Goal: Task Accomplishment & Management: Use online tool/utility

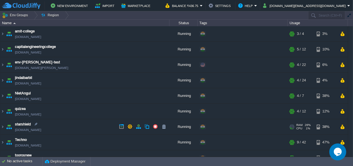
scroll to position [25, 0]
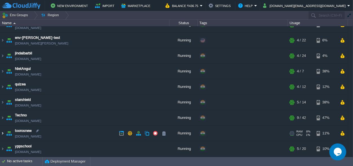
click at [2, 133] on img at bounding box center [2, 133] width 5 height 15
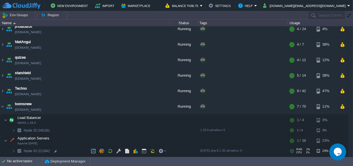
scroll to position [95, 0]
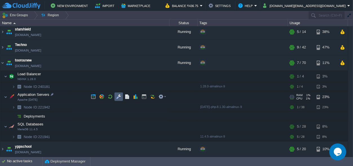
click at [119, 96] on button "button" at bounding box center [118, 96] width 5 height 5
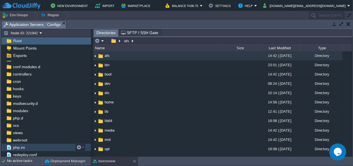
scroll to position [27, 0]
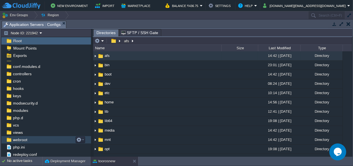
click at [21, 141] on span "webroot" at bounding box center [20, 139] width 16 height 5
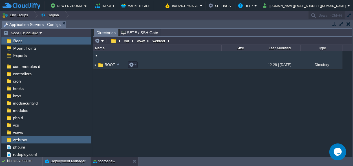
click at [103, 63] on img at bounding box center [100, 65] width 6 height 6
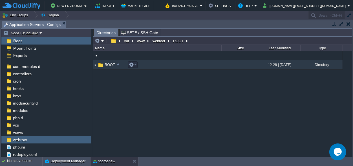
click at [103, 63] on img at bounding box center [100, 65] width 6 height 6
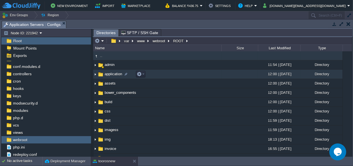
click at [103, 74] on img at bounding box center [100, 74] width 6 height 6
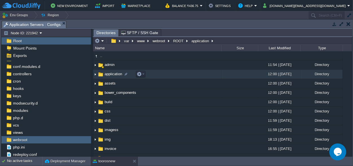
click at [103, 74] on img at bounding box center [100, 74] width 6 height 6
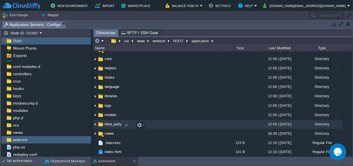
scroll to position [8, 0]
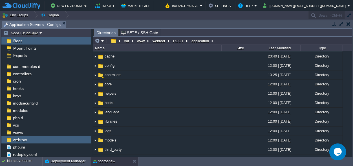
click at [349, 23] on button "button" at bounding box center [348, 23] width 4 height 5
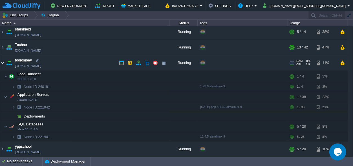
click at [1, 65] on img at bounding box center [2, 62] width 5 height 15
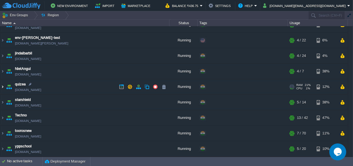
click at [2, 87] on img at bounding box center [2, 86] width 5 height 15
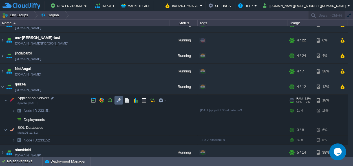
click at [119, 97] on td at bounding box center [118, 100] width 8 height 8
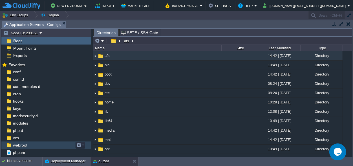
click at [17, 146] on span "webroot" at bounding box center [20, 145] width 16 height 5
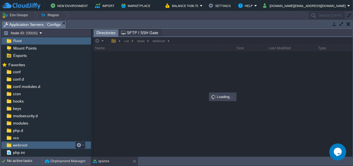
click at [17, 146] on span "webroot" at bounding box center [20, 145] width 16 height 5
click at [17, 143] on span "webroot" at bounding box center [20, 145] width 16 height 5
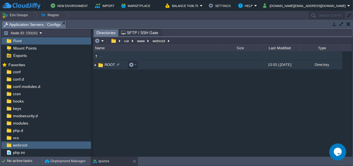
click at [101, 64] on img at bounding box center [100, 65] width 6 height 6
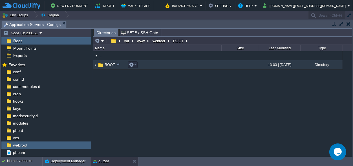
click at [101, 64] on img at bounding box center [100, 65] width 6 height 6
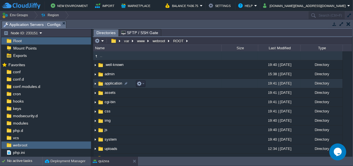
click at [103, 84] on img at bounding box center [100, 84] width 6 height 6
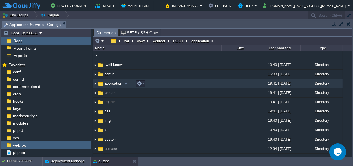
click at [103, 84] on img at bounding box center [100, 84] width 6 height 6
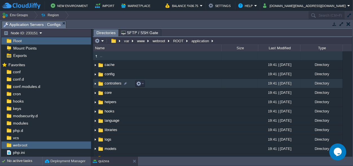
click at [116, 82] on span "controllers" at bounding box center [113, 83] width 19 height 5
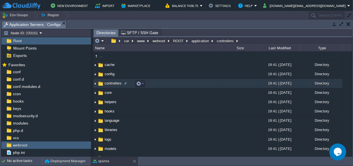
click at [116, 82] on span "controllers" at bounding box center [113, 83] width 19 height 5
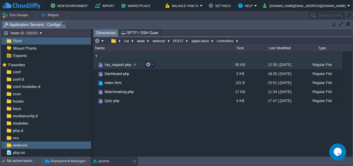
click at [116, 64] on span "Api_request.php" at bounding box center [118, 64] width 28 height 5
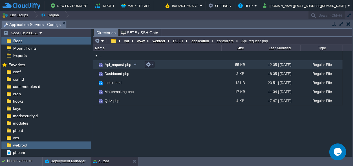
click at [116, 64] on span "Api_request.php" at bounding box center [118, 64] width 28 height 5
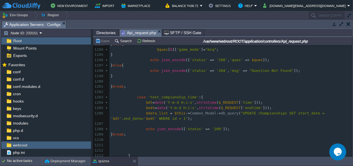
scroll to position [6539, 0]
click at [158, 132] on pre "} break ;" at bounding box center [230, 134] width 243 height 5
click at [148, 79] on pre at bounding box center [230, 81] width 243 height 5
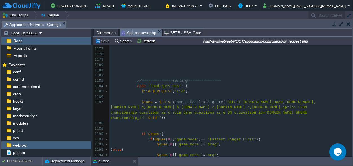
scroll to position [0, 0]
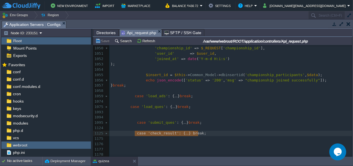
drag, startPoint x: 200, startPoint y: 133, endPoint x: 135, endPoint y: 133, distance: 64.8
type textarea "case 'check_result': { $cid=$_REQUEST['cid']; $q_slno=$_REQUEST['q_slno']; $res…"
click at [148, 142] on pre at bounding box center [230, 143] width 243 height 5
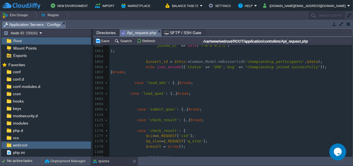
click at [156, 128] on pre "case 'check_result' : {" at bounding box center [230, 130] width 243 height 5
click at [171, 129] on span "'check_result'" at bounding box center [163, 130] width 31 height 4
click at [159, 130] on div "xxxxxxxxxx } break ; 1042 1043 1044 1045 echo json_encode ([ 'status' => '200' …" at bounding box center [230, 99] width 243 height 218
type textarea "voting_"
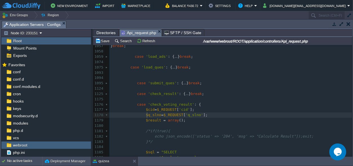
click at [146, 115] on span "$q_slno" at bounding box center [153, 115] width 15 height 4
type textarea "r"
click at [183, 115] on div "xxxxxxxxxx } break ; 1042 1043 1044 1045 echo json_encode ([ 'status' => '200' …" at bounding box center [230, 86] width 243 height 244
type textarea "r"
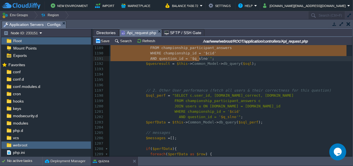
type textarea "SELECT '$q_slno' as q_slno, COUNT(DISTINCT user_id) as player, COUNT(DISTINCT C…"
drag, startPoint x: 159, startPoint y: 124, endPoint x: 202, endPoint y: 58, distance: 78.3
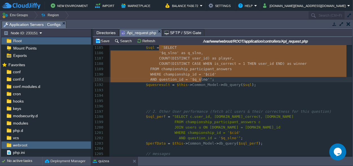
paste textarea
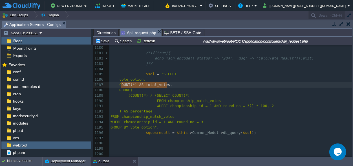
type textarea "COUNT(*) AS total_votes,"
drag, startPoint x: 171, startPoint y: 85, endPoint x: 109, endPoint y: 85, distance: 62.0
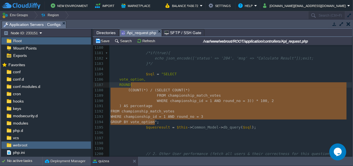
type textarea "D( (COUNT(*) / (SELECT COUNT(*) FROM championship_match_votes WHERE championshi…"
type textarea "vo"
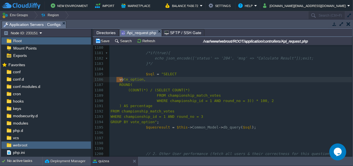
drag, startPoint x: 122, startPoint y: 80, endPoint x: 116, endPoint y: 78, distance: 6.1
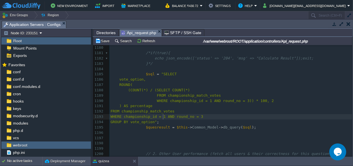
click at [163, 119] on div "xxxxxxxxxx } break;" ; 1125 case 'check_result' : { ... } break ; 1175 ​ 1176 c…" at bounding box center [230, 132] width 243 height 239
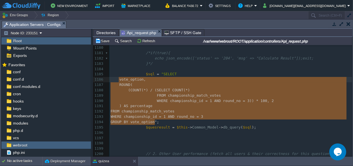
drag, startPoint x: 160, startPoint y: 120, endPoint x: 118, endPoint y: 80, distance: 58.2
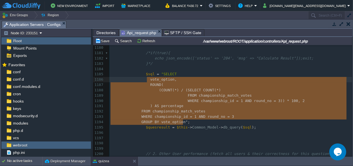
type textarea "vote_option, ROUND( (COUNT(*) / (SELECT COUNT(*) FROM championship_match_votes …"
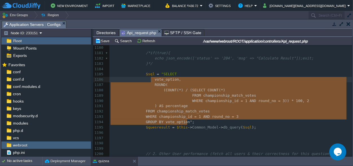
click at [219, 127] on span "->" at bounding box center [221, 127] width 5 height 4
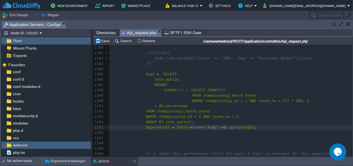
click at [247, 128] on pre "$quesresult = $this -> Common_Model -> db_query ( $sql );" at bounding box center [230, 127] width 243 height 5
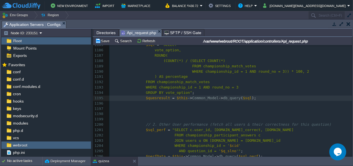
scroll to position [5840, 0]
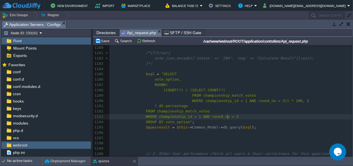
click at [229, 116] on div "xxxxxxxxxx } break;" ; 1125 case 'check_result' : { ... } break ; 1175 ​ 1176 c…" at bounding box center [230, 132] width 243 height 239
type textarea "''"
type textarea "1"
type textarea "''"
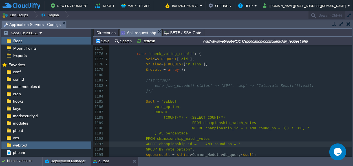
scroll to position [5787, 0]
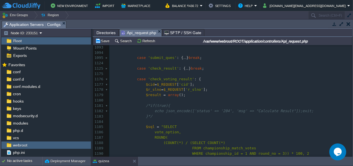
type textarea "$cid"
click at [150, 90] on span "$r_slno" at bounding box center [153, 89] width 15 height 4
type textarea "$r_slno"
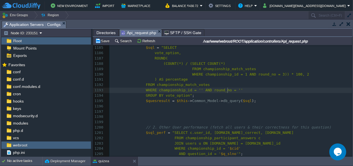
click at [228, 90] on div "xxxxxxxxxx } break;" ; 1125 case 'check_result' : { ... } break ; 1175 ​ 1176 c…" at bounding box center [230, 106] width 243 height 239
click at [229, 90] on span "WHERE championship_id = '' AND round_no = ''" at bounding box center [194, 90] width 97 height 4
click at [193, 89] on div "xxxxxxxxxx } break;" ; 1125 case 'check_result' : { ... } break ; 1175 ​ 1176 c…" at bounding box center [230, 106] width 243 height 239
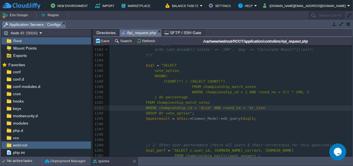
scroll to position [5841, 0]
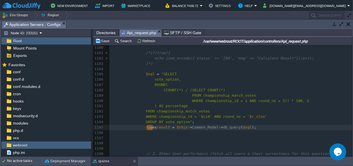
type textarea "ques"
drag, startPoint x: 152, startPoint y: 126, endPoint x: 144, endPoint y: 126, distance: 7.9
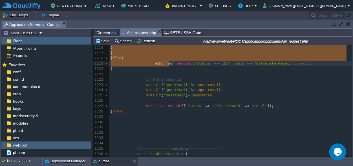
type textarea "-"
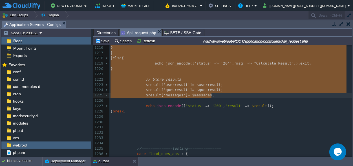
drag, startPoint x: 141, startPoint y: 100, endPoint x: 226, endPoint y: 97, distance: 84.3
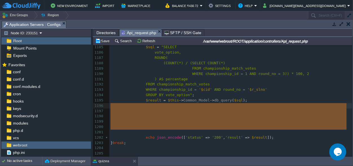
drag, startPoint x: 146, startPoint y: 132, endPoint x: 143, endPoint y: 104, distance: 28.0
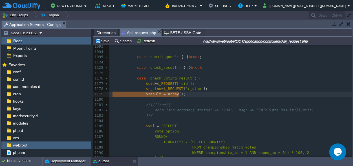
type textarea "$result = array();"
drag, startPoint x: 183, startPoint y: 94, endPoint x: 111, endPoint y: 96, distance: 71.3
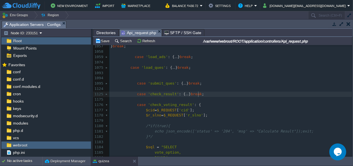
click at [200, 94] on div "xxxxxxxxxx 1037 $data [ $i ][ 'is_participated' ] = $participation [ 0 ][ 'user…" at bounding box center [230, 92] width 243 height 308
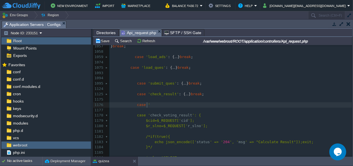
type textarea "case ''"
type textarea "vote"
type textarea "ing"
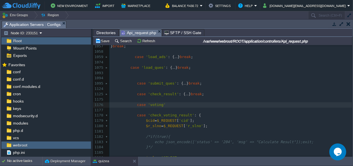
type textarea ":"
click at [130, 105] on span at bounding box center [121, 105] width 22 height 4
click at [179, 105] on pre "case 'voting' :" at bounding box center [230, 104] width 243 height 5
type textarea "{}breajk"
type textarea ";"
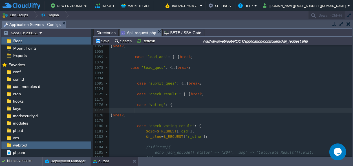
click at [141, 108] on pre at bounding box center [230, 110] width 243 height 5
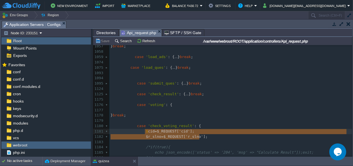
type textarea "$cid=$_REQUEST['cid']; $r_slno=$_REQUEST['r_slno'];"
drag, startPoint x: 200, startPoint y: 137, endPoint x: 142, endPoint y: 132, distance: 58.8
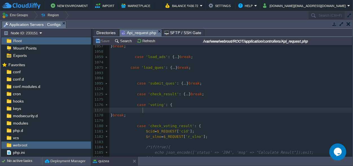
scroll to position [0, 0]
click at [144, 108] on div "xxxxxxxxxx 1037 $data [ $i ][ 'is_participated' ] = $participation [ 0 ][ 'user…" at bounding box center [230, 102] width 243 height 329
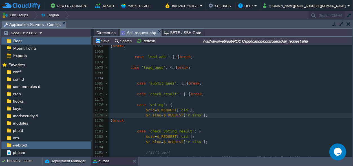
click at [203, 115] on pre "$r_slno = $_REQUEST [ 'r_slno' ];" at bounding box center [230, 115] width 243 height 5
click at [208, 115] on pre "$r_slno = $_REQUEST [ 'r_slno' ];" at bounding box center [230, 115] width 243 height 5
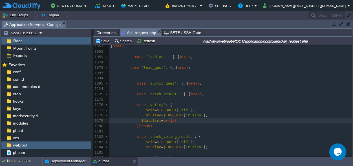
scroll to position [0, 34]
type textarea "$datalist=array();"
click at [138, 120] on span at bounding box center [125, 120] width 31 height 4
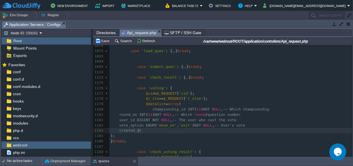
scroll to position [5788, 0]
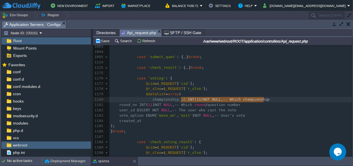
type textarea "INT(11) NOT NULL, -- Which championship"
drag, startPoint x: 268, startPoint y: 101, endPoint x: 180, endPoint y: 101, distance: 88.5
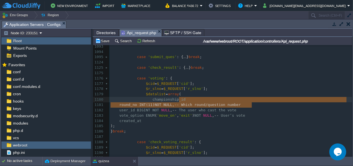
scroll to position [4, 141]
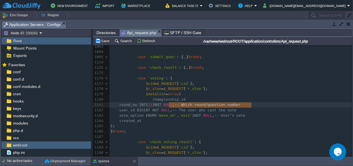
type textarea "-- Which round/question number"
drag, startPoint x: 256, startPoint y: 104, endPoint x: 171, endPoint y: 106, distance: 85.1
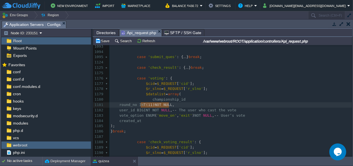
type textarea "INT(11) NOT NULL"
drag, startPoint x: 169, startPoint y: 106, endPoint x: 134, endPoint y: 106, distance: 34.4
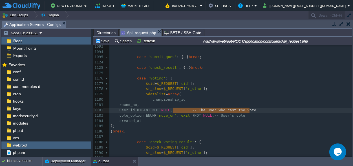
scroll to position [0, 88]
type textarea "NOT NULL, -- The user who cast the vote"
drag, startPoint x: 251, startPoint y: 110, endPoint x: 147, endPoint y: 110, distance: 103.4
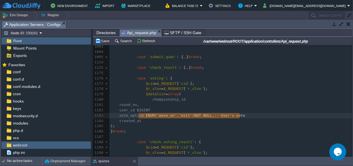
type textarea "ENUM('move_on', 'exit') NOT NULL, -- User’s vote"
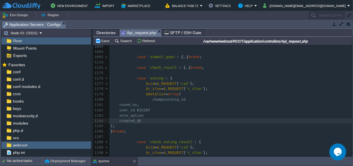
click at [141, 121] on div "xxxxxxxxxx 1075 case 'load_ques' : { ... } break ; 1093 1094 1095 case 'submit_…" at bounding box center [230, 161] width 243 height 244
click at [139, 105] on pre "round_no ," at bounding box center [230, 104] width 243 height 5
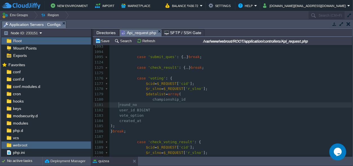
click at [117, 104] on span at bounding box center [114, 105] width 9 height 4
click at [117, 110] on span at bounding box center [114, 110] width 9 height 4
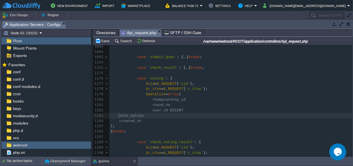
click at [118, 116] on span at bounding box center [114, 115] width 9 height 4
click at [118, 120] on span at bounding box center [114, 121] width 9 height 4
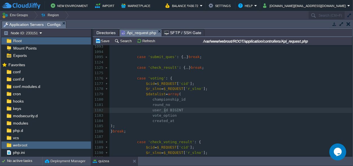
click at [168, 112] on span at bounding box center [169, 110] width 2 height 4
click at [172, 110] on div "xxxxxxxxxx 1075 case 'load_ques' : { ... } break ; 1093 1094 1095 case 'submit_…" at bounding box center [230, 161] width 243 height 244
type textarea "BIGINT"
click at [163, 99] on div "xxxxxxxxxx 1075 case 'load_ques' : { ... } break ; 1093 1094 1095 case 'submit_…" at bounding box center [230, 161] width 243 height 244
type textarea "championship_id"
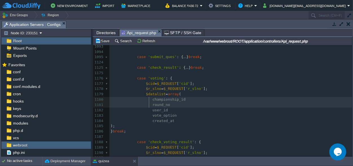
click at [149, 105] on div "xxxxxxxxxx 1075 case 'load_ques' : { ... } break ; 1093 1094 1095 case 'submit_…" at bounding box center [230, 161] width 243 height 244
click at [148, 110] on span at bounding box center [131, 110] width 42 height 4
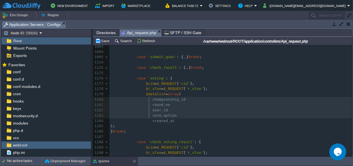
click at [149, 116] on div "xxxxxxxxxx 1075 case 'load_ques' : { ... } break ; 1093 1094 1095 case 'submit_…" at bounding box center [230, 161] width 243 height 244
click at [148, 120] on span at bounding box center [131, 121] width 42 height 4
type textarea "'"
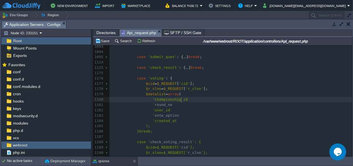
click at [197, 98] on pre "'championship_id" at bounding box center [230, 99] width 243 height 5
type textarea "'"
click at [170, 105] on pre "'round_no" at bounding box center [230, 104] width 243 height 5
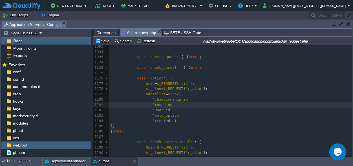
type textarea "'"
click at [166, 109] on div "xxxxxxxxxx 1075 case 'load_ques' : { ... } break ; 1093 1094 1095 case 'submit_…" at bounding box center [230, 161] width 243 height 244
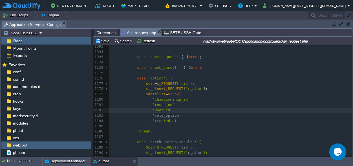
type textarea "'"
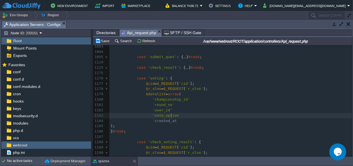
click at [172, 116] on div "xxxxxxxxxx 1075 case 'load_ques' : { ... } break ; 1093 1094 1095 case 'submit_…" at bounding box center [230, 161] width 243 height 244
click at [174, 115] on div "xxxxxxxxxx 1075 case 'load_ques' : { ... } break ; 1093 1094 1095 case 'submit_…" at bounding box center [230, 161] width 243 height 244
type textarea "'"
click at [173, 122] on pre "'created_at" at bounding box center [230, 120] width 243 height 5
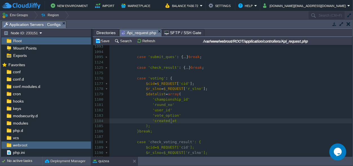
type textarea "'"
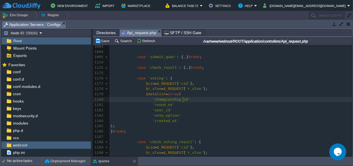
click at [187, 98] on pre "'championship_id'" at bounding box center [230, 99] width 243 height 5
type textarea "=?>"
type textarea "?"
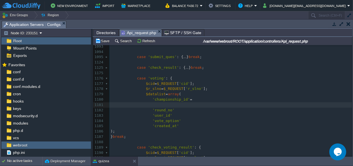
type textarea ">"
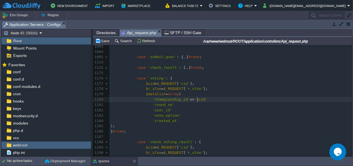
type textarea "> $cid,"
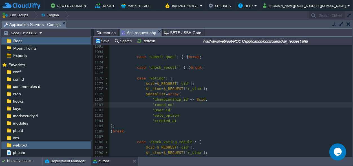
click at [172, 106] on pre "'round_no'" at bounding box center [230, 104] width 243 height 5
type textarea "=>$r_slno,"
click at [168, 110] on div "xxxxxxxxxx 1075 case 'load_ques' : { ... } break ; 1093 1094 1095 case 'submit_…" at bounding box center [230, 161] width 243 height 244
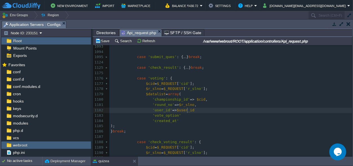
type textarea "=>$user_id,"
click at [176, 115] on div "xxxxxxxxxx 1075 case 'load_ques' : { ... } break ; 1093 1094 1095 case 'submit_…" at bounding box center [230, 161] width 243 height 244
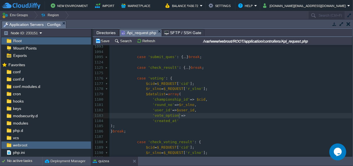
type textarea "=>"
click at [177, 120] on pre "'created_at'" at bounding box center [230, 120] width 243 height 5
type textarea "=>"
click at [185, 114] on pre "'vote_option' =>" at bounding box center [230, 115] width 243 height 5
click at [185, 116] on pre "'vote_option' =>" at bounding box center [230, 115] width 243 height 5
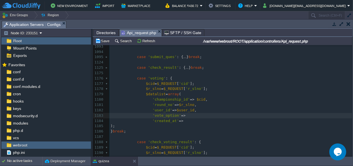
type textarea "$"
click at [167, 116] on div "xxxxxxxxxx 1075 case 'load_ques' : { ... } break ; 1093 1094 1095 case 'submit_…" at bounding box center [230, 161] width 243 height 244
type textarea "vote_option"
type textarea ","
click at [188, 121] on pre "'created_at' =>" at bounding box center [230, 120] width 243 height 5
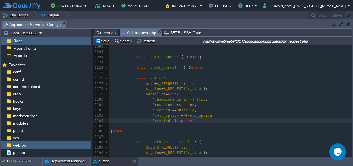
type textarea "date()"
type textarea "''"
type textarea "Y-m-d H:i:s"
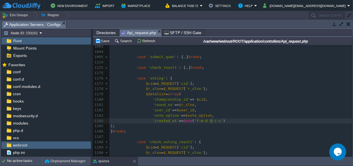
click at [216, 113] on pre "'vote_option' => $vote_option ," at bounding box center [230, 115] width 243 height 5
click at [189, 115] on div "xxxxxxxxxx 1075 case 'load_ques' : { ... } break ; 1093 1094 1095 case 'submit_…" at bounding box center [230, 161] width 243 height 244
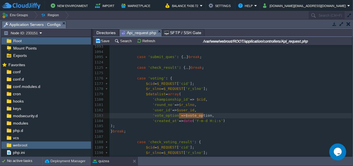
type textarea "$vote_option"
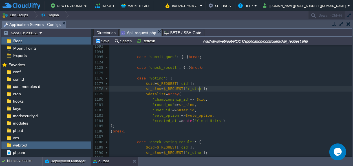
click at [209, 90] on pre "$r_slno = $_REQUEST [ 'r_slno' ];" at bounding box center [230, 88] width 243 height 5
type textarea "$r_slno=$_REQUEST['r_slno'];"
drag, startPoint x: 208, startPoint y: 90, endPoint x: 143, endPoint y: 90, distance: 64.8
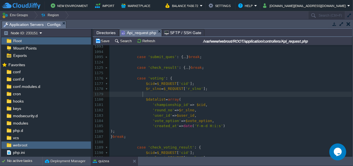
paste textarea "o"
drag, startPoint x: 157, startPoint y: 93, endPoint x: 147, endPoint y: 95, distance: 9.7
type textarea "r_slno r_slno"
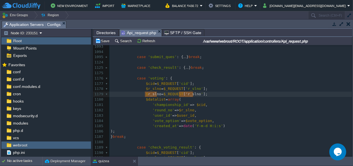
scroll to position [4, 12]
drag, startPoint x: 193, startPoint y: 95, endPoint x: 181, endPoint y: 93, distance: 12.2
paste textarea
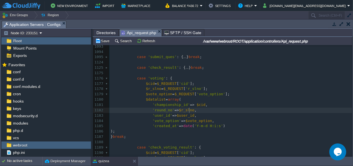
scroll to position [0, 0]
click at [238, 109] on pre "'round_no' => $r_slno ," at bounding box center [230, 110] width 243 height 5
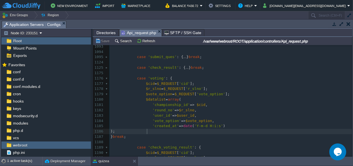
click at [148, 129] on div "xxxxxxxxxx 1075 case 'load_ques' : { ... } break ; 1093 1094 1095 case 'submit_…" at bounding box center [230, 164] width 243 height 250
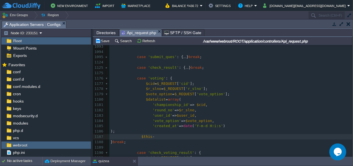
type textarea "$this->"
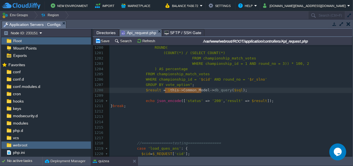
type textarea "$this->Common_Model"
drag, startPoint x: 201, startPoint y: 91, endPoint x: 163, endPoint y: 91, distance: 37.8
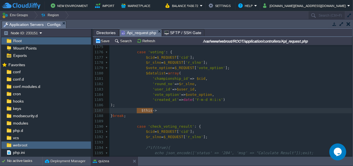
scroll to position [0, 14]
drag, startPoint x: 154, startPoint y: 110, endPoint x: 138, endPoint y: 110, distance: 16.3
paste textarea "-"
type textarea "->db_iserty"
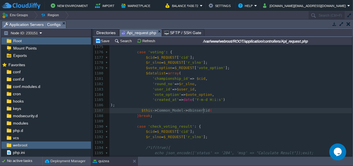
scroll to position [0, 20]
type textarea "insertid();"
type textarea "'',$datalist"
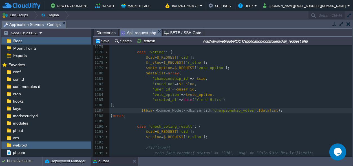
click at [282, 112] on pre "$this -> Common_Model -> dbinsertid ( 'championship_votes' , $datalist );" at bounding box center [230, 110] width 243 height 5
click at [105, 42] on button "Save" at bounding box center [103, 40] width 16 height 5
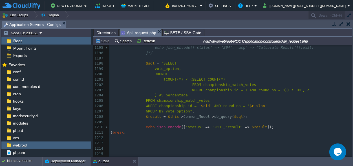
scroll to position [5920, 0]
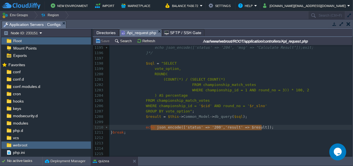
type textarea "echo json_encode(['status' => '200', 'result' => $result]);"
drag, startPoint x: 268, startPoint y: 128, endPoint x: 142, endPoint y: 125, distance: 126.0
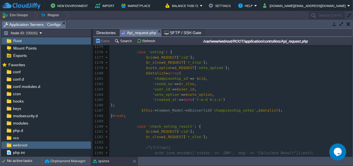
scroll to position [0, 0]
click at [280, 110] on pre "$this -> Common_Model -> dbinsertid ( 'championship_votes' , $datalist );" at bounding box center [230, 110] width 243 height 5
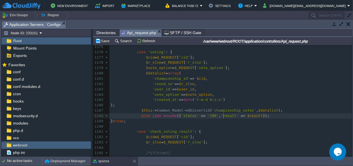
click at [224, 116] on div "xxxxxxxxxx $result = $this -> Common_Model -> db_query ( $sql ); 1125 case 'che…" at bounding box center [230, 126] width 243 height 175
type textarea "msg"
click at [241, 117] on span "$result" at bounding box center [248, 116] width 15 height 4
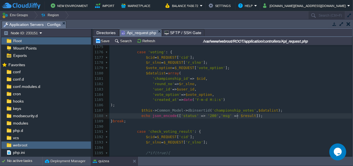
type textarea "$result"
type textarea """"
type textarea "Vote given"
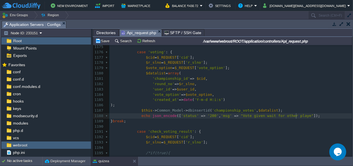
type textarea "n wait for other player"
drag, startPoint x: 233, startPoint y: 116, endPoint x: 297, endPoint y: 117, distance: 63.7
type textarea "Vote given wait for other player"
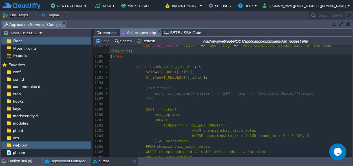
scroll to position [5893, 0]
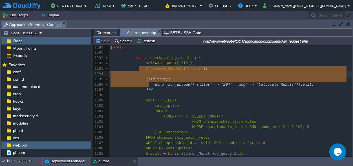
type textarea "/*if(true){ echo json_encode(['status' => '204', 'msg' => "Calculate Result"]);…"
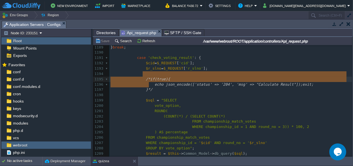
drag, startPoint x: 152, startPoint y: 84, endPoint x: 140, endPoint y: 71, distance: 17.5
click at [239, 92] on pre "​" at bounding box center [230, 94] width 243 height 5
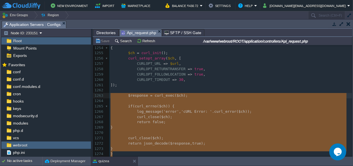
scroll to position [6185, 0]
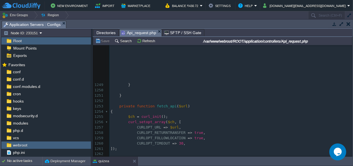
type textarea "-"
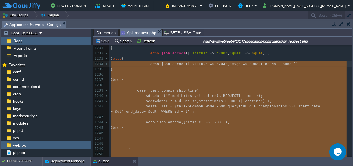
scroll to position [6058, 0]
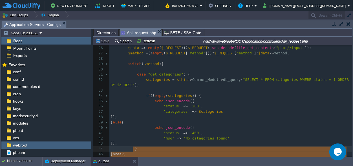
drag, startPoint x: 114, startPoint y: 99, endPoint x: 126, endPoint y: 138, distance: 40.9
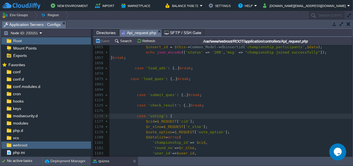
type textarea "-"
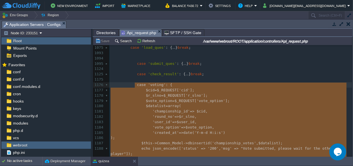
drag, startPoint x: 216, startPoint y: 126, endPoint x: 134, endPoint y: 86, distance: 91.5
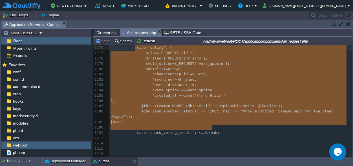
type textarea "Vote given wait for other player"
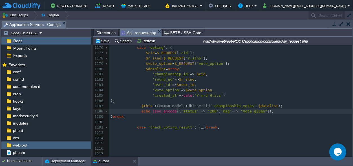
type textarea "result"
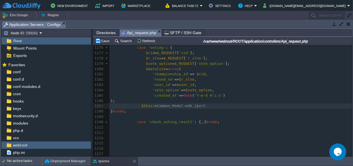
type textarea "$this->"
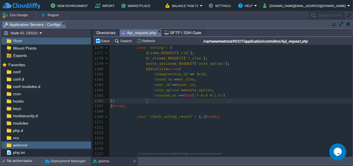
type textarea "r_slno r_slno"
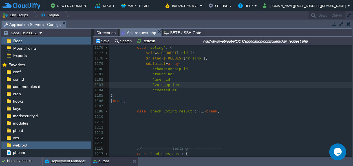
type textarea "BIGINT"
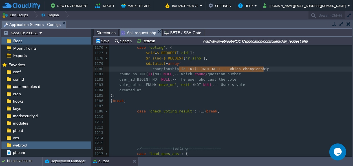
type textarea "INT(11) NOT NULL, -- Which championship"
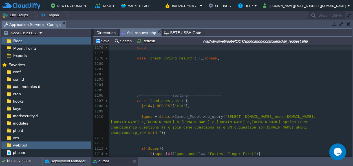
type textarea "$result = array();"
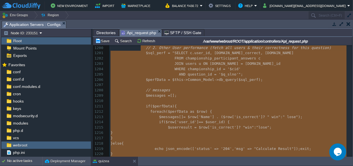
type textarea "ques"
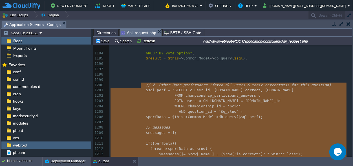
type textarea "1"
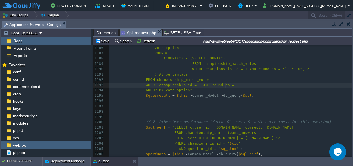
type textarea "COUNT(*) AS total_votes,"
type textarea "SELECT '$q_slno' as q_slno, COUNT(DISTINCT user_id) as player, COUNT(DISTINCT C…"
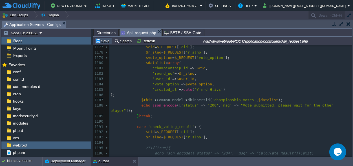
click at [104, 39] on button "Save" at bounding box center [103, 40] width 16 height 5
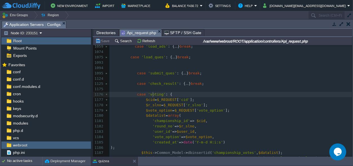
type textarea "voting"
click at [178, 100] on div "xxxxxxxxxx } break ; 1046 } break ; 1047 1048 case 'join_championship' :{ 1049 …" at bounding box center [230, 94] width 243 height 239
type textarea "cid"
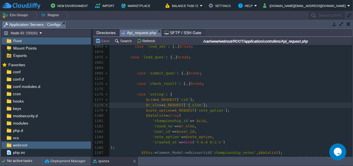
click at [189, 106] on span "'r_slno'" at bounding box center [194, 105] width 18 height 4
type textarea "r_slno"
click at [197, 110] on div "xxxxxxxxxx } break ; 1046 } break ; 1047 1048 case 'join_championship' :{ 1049 …" at bounding box center [230, 94] width 243 height 239
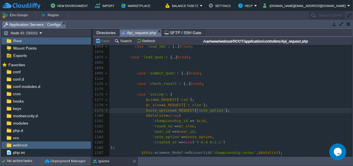
type textarea "vote_option"
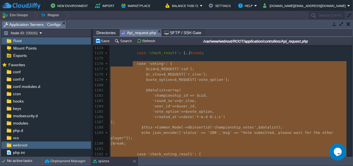
scroll to position [5833, 0]
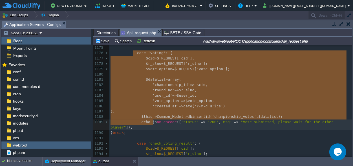
type textarea "case 'voting': { $cid=$_REQUEST['cid']; $r_slno=$_REQUEST['r_slno']; $vote_opti…"
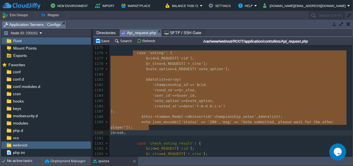
drag, startPoint x: 133, startPoint y: 95, endPoint x: 154, endPoint y: 125, distance: 36.9
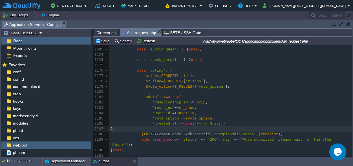
scroll to position [5806, 0]
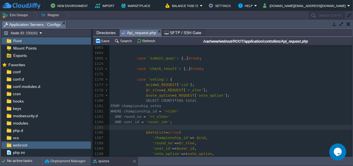
click at [112, 104] on span "FROM" at bounding box center [114, 106] width 9 height 4
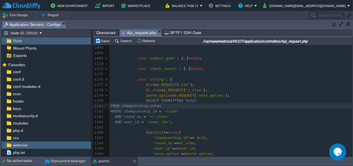
click at [111, 106] on div "xxxxxxxxxx } break ; 1049 $data = array ( 1050 'championship_id' => $_REQUEST […" at bounding box center [230, 122] width 243 height 292
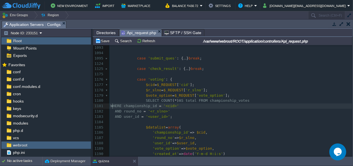
click at [112, 106] on span "WHERE" at bounding box center [115, 106] width 11 height 4
type textarea "W"
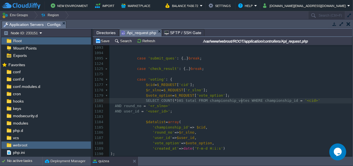
scroll to position [0, 0]
click at [113, 105] on div "xxxxxxxxxx } break ; 1049 $data = array ( 1050 'championship_id' => $_REQUEST […" at bounding box center [230, 116] width 243 height 281
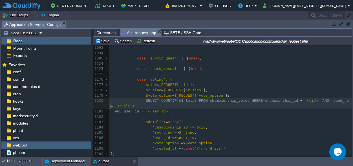
click at [110, 105] on pre "SELECT COUNT ( * ) AS total FROM championship_votes WHERE championship_id = '<c…" at bounding box center [230, 103] width 243 height 11
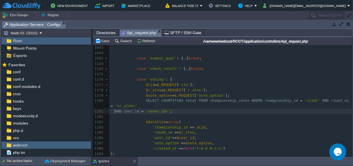
click at [115, 112] on div "xxxxxxxxxx } break ; 1049 $data = array ( 1050 'championship_id' => $_REQUEST […" at bounding box center [230, 116] width 243 height 281
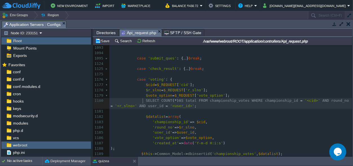
click at [143, 100] on div "xxxxxxxxxx } break ; 1049 $data = array ( 1050 'championship_id' => $_REQUEST […" at bounding box center [230, 114] width 243 height 276
type textarea """
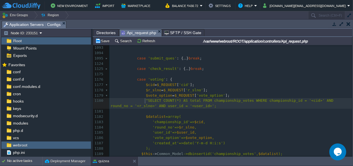
click at [182, 106] on span ""SELECT COUNT(*) AS total FROM championship_votes WHERE championship_id = '<cid…" at bounding box center [222, 103] width 225 height 10
type textarea """
click at [295, 100] on span ""SELECT COUNT(*) AS total FROM championship_votes WHERE championship_id = '<cid…" at bounding box center [222, 103] width 225 height 10
type textarea "$"
click at [303, 99] on span ">' AND round_no = '<r_slno>' AND user_id = '<user_id>'"" at bounding box center [222, 103] width 225 height 10
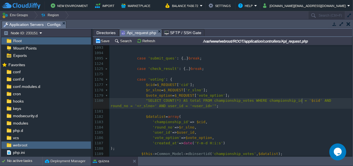
click at [114, 106] on span "' AND round_no = '<r_slno>' AND user_id = '<user_id>'"" at bounding box center [221, 103] width 223 height 10
type textarea "$"
click at [152, 106] on span ">' AND user_id = '<user_id>'"" at bounding box center [184, 106] width 64 height 4
click at [163, 106] on div "xxxxxxxxxx } break ; 1049 $data = array ( 1050 'championship_id' => $_REQUEST […" at bounding box center [230, 114] width 243 height 276
type textarea "$"
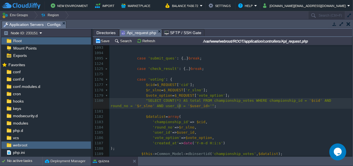
click at [179, 107] on div "xxxxxxxxxx } break ; 1049 $data = array ( 1050 'championship_id' => $_REQUEST […" at bounding box center [230, 114] width 243 height 276
click at [141, 100] on span at bounding box center [143, 100] width 5 height 5
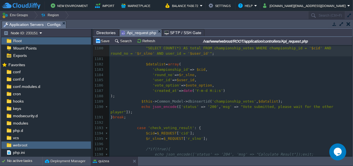
scroll to position [5859, 0]
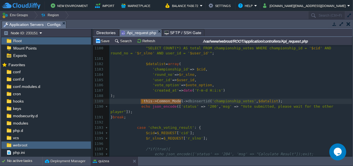
type textarea "$this->Common_Model->"
drag, startPoint x: 181, startPoint y: 100, endPoint x: 139, endPoint y: 101, distance: 42.0
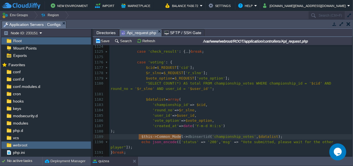
scroll to position [5806, 0]
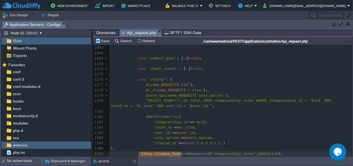
click at [142, 101] on span at bounding box center [143, 100] width 5 height 5
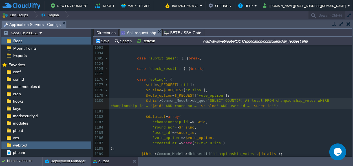
scroll to position [0, 16]
type textarea "db_query("
type textarea ")"
type textarea "$"
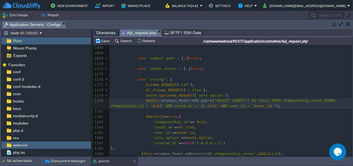
click at [288, 99] on div "xxxxxxxxxx } break ; 1059 case 'load_ads' : { ... } break ; 1074 1075 case 'loa…" at bounding box center [230, 148] width 243 height 239
type textarea "championship_votes"
paste textarea "="
type textarea "="
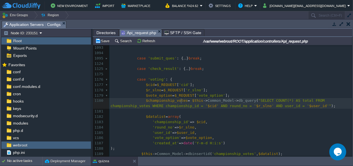
scroll to position [0, 0]
click at [181, 101] on div "xxxxxxxxxx } break ; 1059 case 'load_ads' : { ... } break ; 1074 1075 case 'loa…" at bounding box center [230, 148] width 243 height 239
click at [154, 100] on div "xxxxxxxxxx } break ; 1059 case 'load_ads' : { ... } break ; 1074 1075 case 'loa…" at bounding box center [230, 148] width 243 height 239
type textarea "$championship_votes"
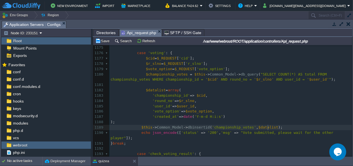
click at [274, 128] on pre "$this -> Common_Model -> dbinsertid ( 'championship_votes' , $datalist );" at bounding box center [230, 127] width 243 height 5
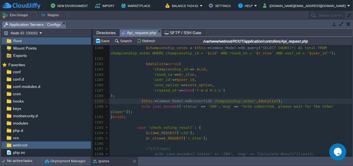
scroll to position [5833, 0]
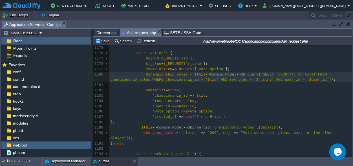
click at [156, 74] on span "$championship_votes" at bounding box center [167, 74] width 42 height 4
type textarea "$championship_votes"
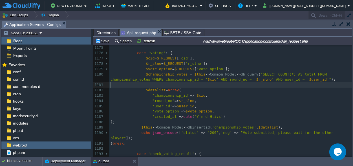
scroll to position [0, 0]
click at [145, 84] on pre "​" at bounding box center [230, 84] width 243 height 5
type textarea "if()"
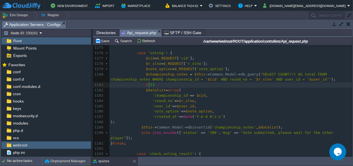
paste textarea "["
type textarea "[][]"
type textarea "0"
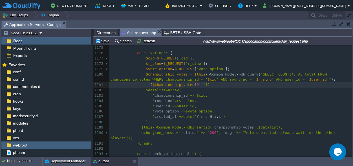
type textarea "''"
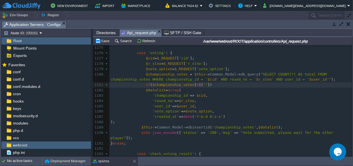
click at [292, 76] on div "xxxxxxxxxx } break ; 1095 case 'submit_ques' : { ... } break ; 1124 1125 case '…" at bounding box center [230, 135] width 243 height 212
type textarea "total"
click at [197, 85] on div "xxxxxxxxxx } break ; 1095 case 'submit_ques' : { ... } break ; 1124 1125 case '…" at bounding box center [230, 135] width 243 height 212
type textarea "==0"
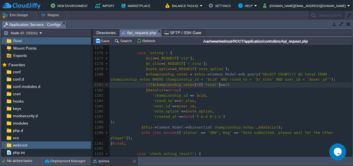
scroll to position [0, 0]
type textarea "!"
type textarea "1"
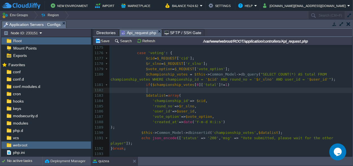
type textarea "{"
click at [150, 127] on pre ");" at bounding box center [230, 127] width 243 height 5
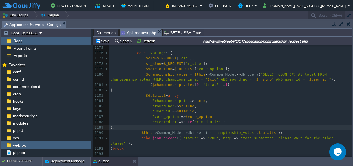
type textarea "}"
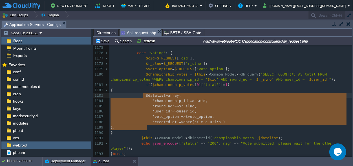
scroll to position [26, 36]
drag, startPoint x: 148, startPoint y: 128, endPoint x: 141, endPoint y: 97, distance: 31.4
type textarea "$datalist=array( 'championship_id'=> $cid, 'round_no'=>$r_slno, 'user_id'=>$use…"
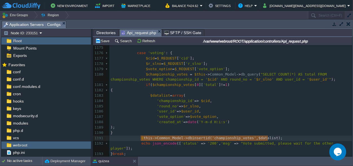
type textarea "$this->Common_Model->dbinsertid('championship_votes',$datalist);"
drag, startPoint x: 270, startPoint y: 138, endPoint x: 139, endPoint y: 138, distance: 131.0
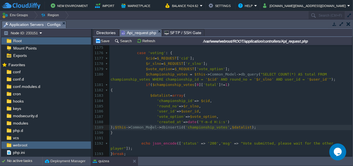
scroll to position [0, 0]
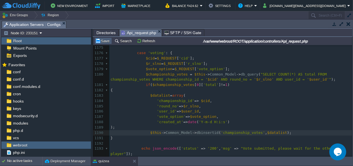
click at [108, 39] on button "Save" at bounding box center [103, 40] width 16 height 5
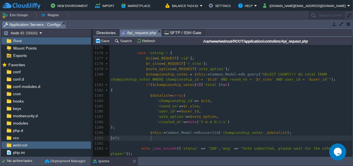
scroll to position [0, 8]
type textarea "else{}"
type textarea "echo """
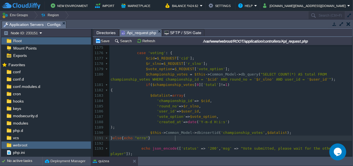
type textarea "erroe"
type textarea "r"
click at [101, 40] on button "Save" at bounding box center [103, 40] width 16 height 5
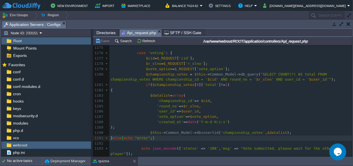
type textarea ";"
type textarea "else{echo "error";}"
drag, startPoint x: 185, startPoint y: 137, endPoint x: 145, endPoint y: 137, distance: 39.4
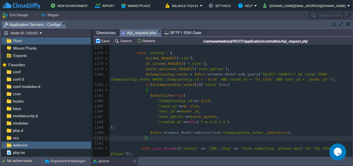
scroll to position [0, 0]
click at [106, 39] on button "Save" at bounding box center [103, 40] width 16 height 5
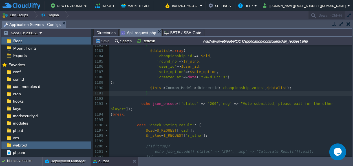
scroll to position [5885, 0]
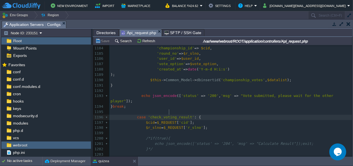
click at [169, 111] on div "xxxxxxxxxx } break ; 1125 case 'check_result' : { ... } break ; 1175 ​ 1176 cas…" at bounding box center [230, 98] width 243 height 223
type textarea "check_voting_result"
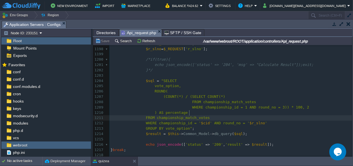
scroll to position [0, 0]
type textarea "_match"
drag, startPoint x: 188, startPoint y: 113, endPoint x: 178, endPoint y: 114, distance: 10.7
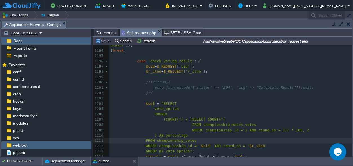
scroll to position [5938, 0]
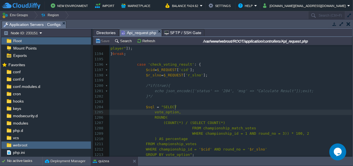
click at [278, 110] on pre "vote_option," at bounding box center [230, 112] width 243 height 5
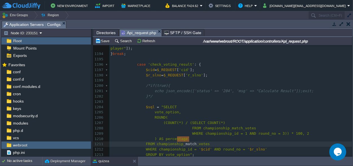
type textarea "else{echo "error";}"
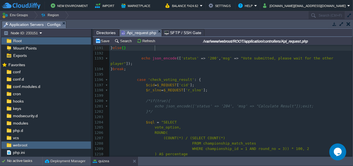
type textarea "$this->Common_Model->dbinsertid('championship_votes',$datalist);"
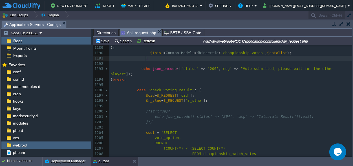
scroll to position [5923, 0]
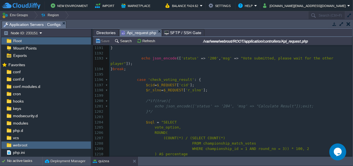
type textarea "_match"
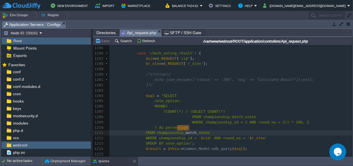
scroll to position [0, 0]
click at [106, 41] on button "Save" at bounding box center [103, 40] width 16 height 5
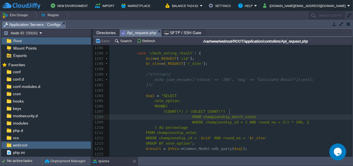
click at [230, 111] on div "xxxxxxxxxx 1178 $r_slno = $_REQUEST [ 'r_slno' ]; 1179 $vote_option = $_REQUEST…" at bounding box center [230, 76] width 243 height 265
type textarea "championship_match_votes"
type textarea "_match"
drag, startPoint x: 231, startPoint y: 110, endPoint x: 220, endPoint y: 112, distance: 11.7
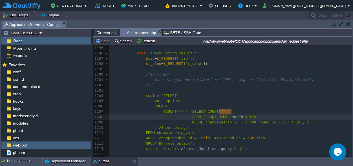
scroll to position [0, 0]
click at [107, 41] on button "Save" at bounding box center [103, 40] width 16 height 5
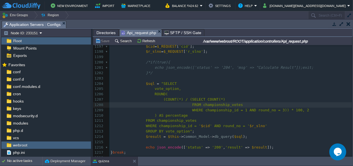
scroll to position [5975, 0]
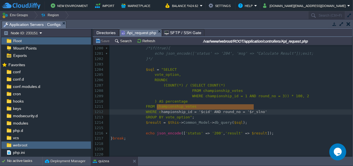
type textarea "championship_id = '$cid' AND round_no = '$r_slno'"
drag, startPoint x: 256, startPoint y: 106, endPoint x: 156, endPoint y: 107, distance: 100.3
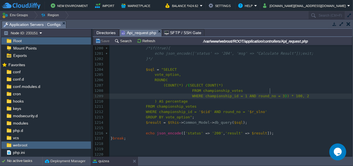
scroll to position [2, 159]
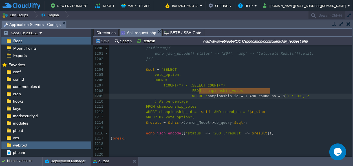
type textarea "championship_id = 1 AND round_no = 3"
drag, startPoint x: 270, startPoint y: 89, endPoint x: 196, endPoint y: 91, distance: 73.3
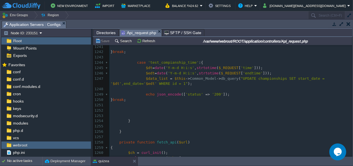
scroll to position [6213, 0]
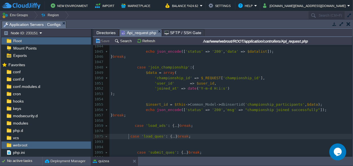
click at [128, 135] on span at bounding box center [120, 136] width 20 height 4
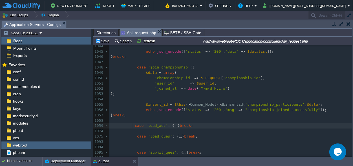
click at [132, 125] on span at bounding box center [122, 125] width 24 height 4
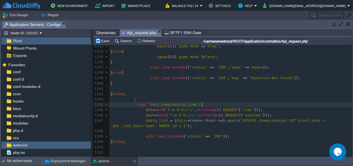
click at [135, 98] on div "xxxxxxxxxx case 'load_ads' : { ... } break ; 1219 1220 1221 1222 1223 1224 //==…" at bounding box center [230, 84] width 243 height 260
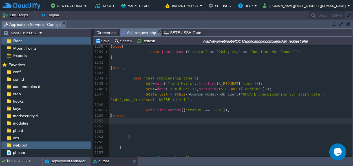
click at [158, 118] on pre "​" at bounding box center [230, 120] width 243 height 5
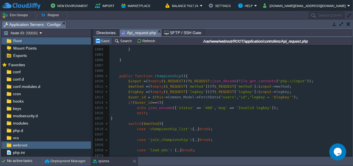
click at [106, 40] on button "Save" at bounding box center [103, 40] width 16 height 5
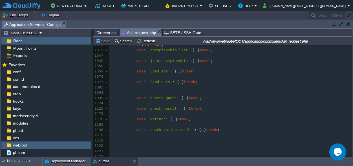
scroll to position [5607, 0]
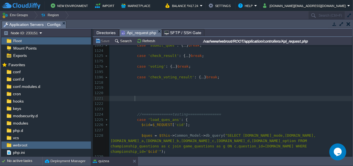
click at [144, 99] on pre at bounding box center [230, 98] width 243 height 5
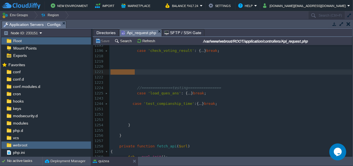
scroll to position [0, 0]
click at [130, 104] on span at bounding box center [121, 103] width 22 height 4
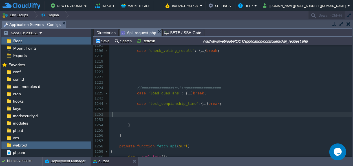
click at [140, 115] on pre at bounding box center [230, 114] width 243 height 5
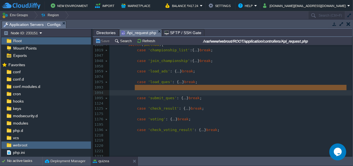
drag, startPoint x: 141, startPoint y: 90, endPoint x: 102, endPoint y: 90, distance: 39.2
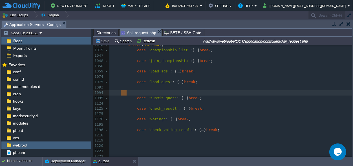
scroll to position [0, 16]
drag, startPoint x: 136, startPoint y: 93, endPoint x: 104, endPoint y: 90, distance: 32.5
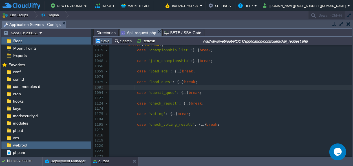
click at [105, 42] on button "Save" at bounding box center [103, 40] width 16 height 5
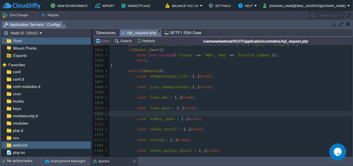
scroll to position [5546, 0]
